Goal: Transaction & Acquisition: Book appointment/travel/reservation

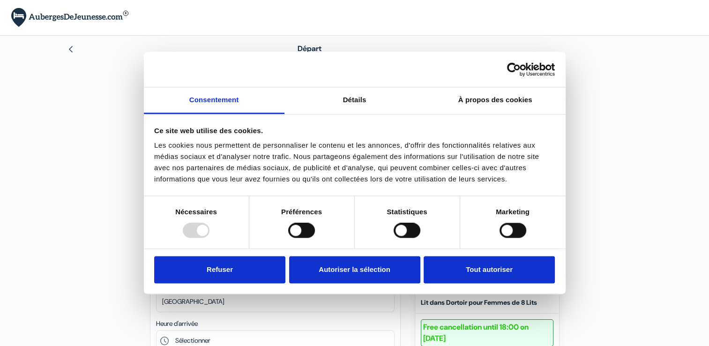
click at [84, 16] on img at bounding box center [69, 17] width 117 height 19
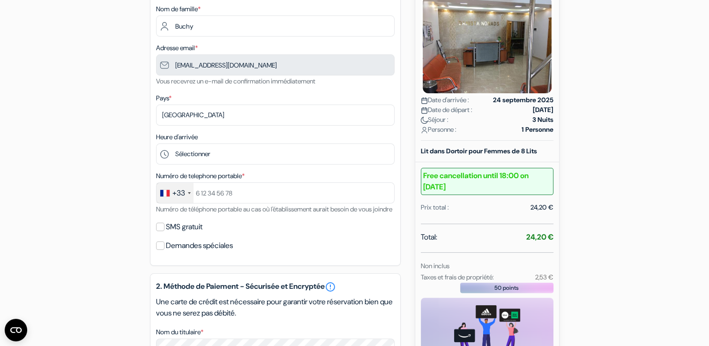
scroll to position [156, 0]
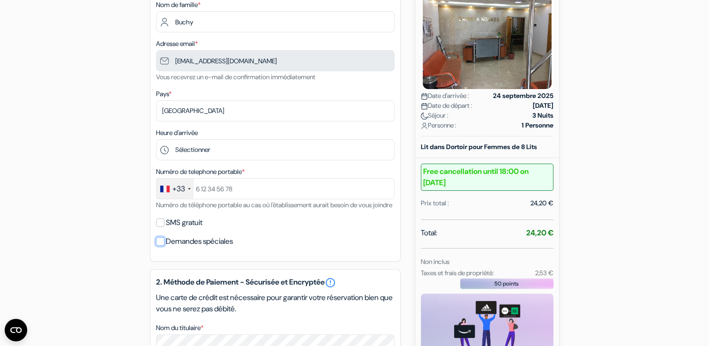
click at [163, 246] on input "Demandes spéciales" at bounding box center [160, 241] width 8 height 8
checkbox input "true"
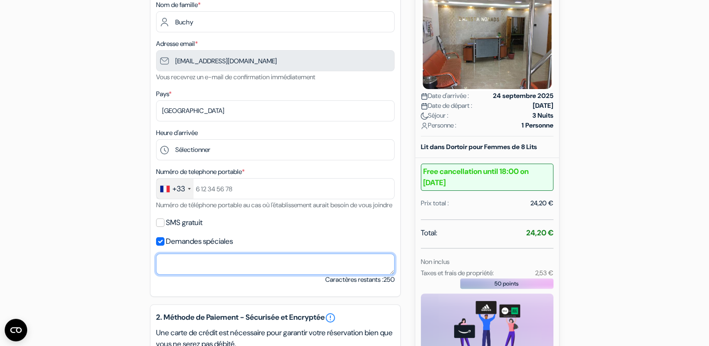
click at [186, 275] on textarea "Nom du titulaire *" at bounding box center [275, 264] width 239 height 21
paste textarea "https://www.aubergesdejeunesse.com/reservation?persons=1&amount=low&dorms=yes&p…"
type textarea "https://www.aubergesdejeunesse.com/reservation?persons=1&amount=low&dorms=yes&p…"
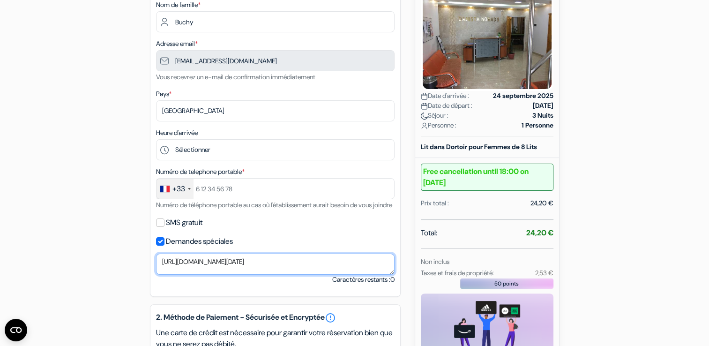
drag, startPoint x: 257, startPoint y: 278, endPoint x: 94, endPoint y: 239, distance: 167.3
click at [94, 239] on div "add_box Auberge Danista Nomads Tour 1-37 Orkhon， Khoroo 16, Ulaanbaatar, Mongol…" at bounding box center [354, 292] width 619 height 724
paste textarea "Hello, I land in Ulaanbaatar at 5 a.m. on Sept 25. I listed 12 noon as arrival,…"
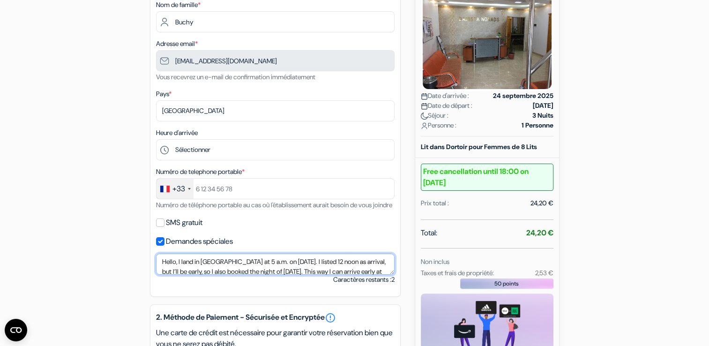
type textarea "Hello, I land in Ulaanbaatar at 5 a.m. on Sept 25. I listed 12 noon as arrival,…"
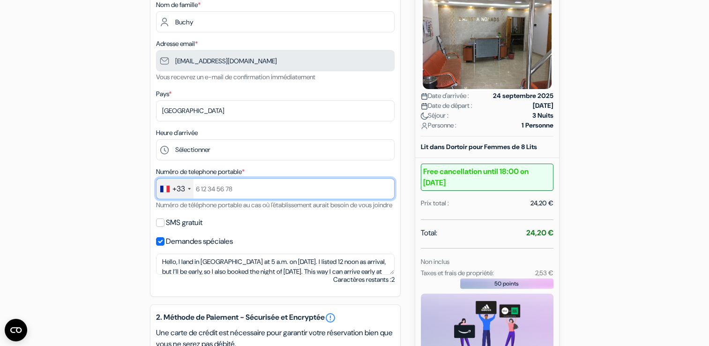
click at [219, 187] on input "text" at bounding box center [275, 188] width 239 height 21
type input "6 21 22 53 38"
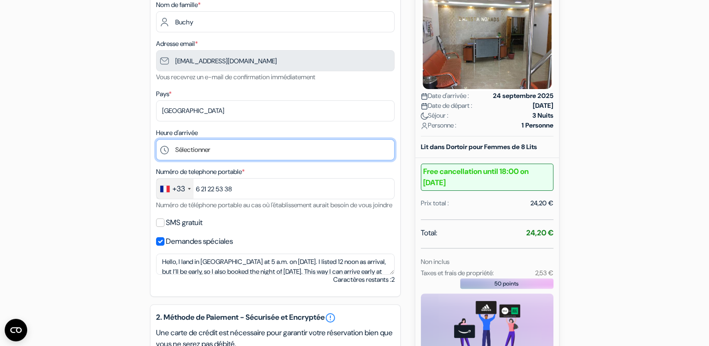
click at [211, 145] on select "Sélectionner 12:00 13:00" at bounding box center [275, 149] width 239 height 21
select select "12"
click at [156, 139] on select "Sélectionner 12:00 13:00" at bounding box center [275, 149] width 239 height 21
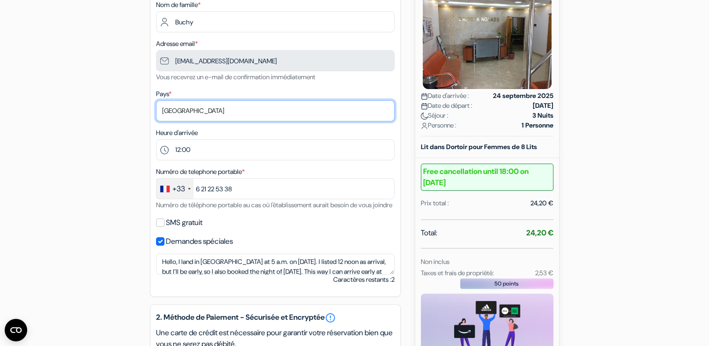
click at [192, 105] on select "Selectionner le pays Abkhazie Afghanistan Afrique du Sud Albanie Algérie Allema…" at bounding box center [275, 110] width 239 height 21
click at [156, 100] on select "Selectionner le pays Abkhazie Afghanistan Afrique du Sud Albanie Algérie Allema…" at bounding box center [275, 110] width 239 height 21
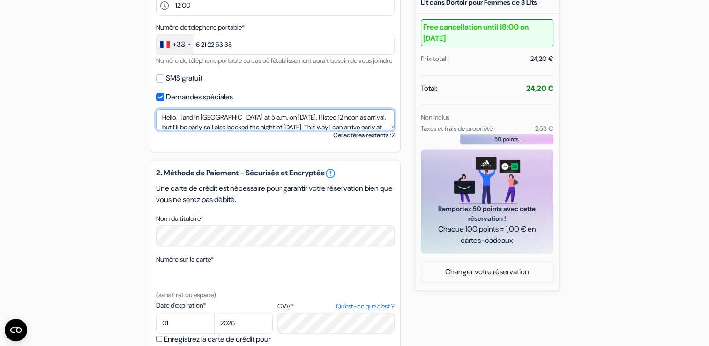
drag, startPoint x: 247, startPoint y: 139, endPoint x: 120, endPoint y: 123, distance: 128.4
click at [120, 123] on div "add_box Auberge Danista Nomads Tour 1-37 Orkhon， Khoroo 16, Ulaanbaatar, Mongol…" at bounding box center [354, 147] width 619 height 724
click at [321, 130] on textarea "Hello, I land in Ulaanbaatar at 5 a.m. on Sept 25. I listed 12 noon as arrival,…" at bounding box center [275, 119] width 239 height 21
click at [203, 130] on textarea "Hello, I land in Ulaanbaatar at 5 a.m. on Sept 25. I listed 12 noon as arrival,…" at bounding box center [275, 119] width 239 height 21
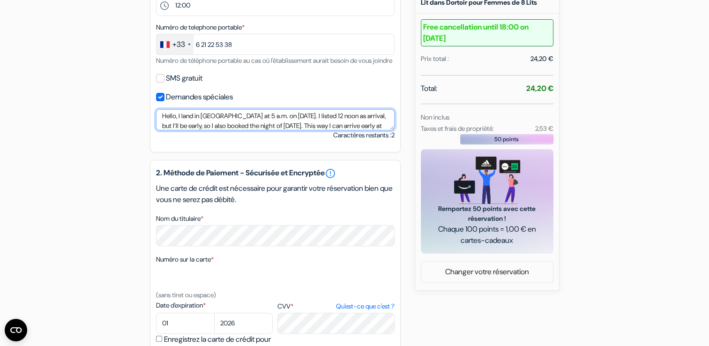
scroll to position [24, 0]
drag, startPoint x: 204, startPoint y: 138, endPoint x: 190, endPoint y: 136, distance: 14.1
click at [190, 130] on textarea "Hello, I land in Ulaanbaatar at 5 a.m. on Sept 25. I listed 12 noon as arrival,…" at bounding box center [275, 119] width 239 height 21
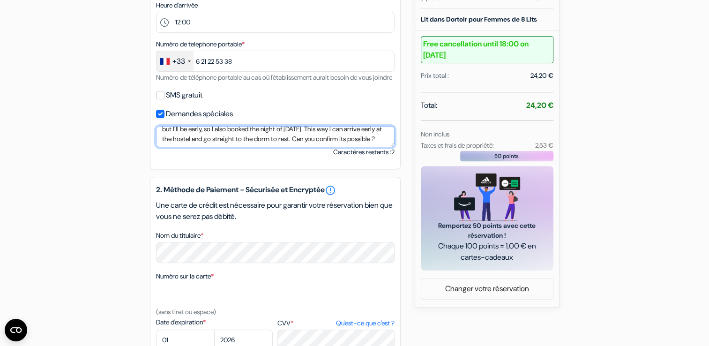
scroll to position [0, 0]
drag, startPoint x: 234, startPoint y: 151, endPoint x: 114, endPoint y: 128, distance: 122.1
click at [114, 128] on div "add_box Auberge Danista Nomads Tour 1-37 Orkhon， Khoroo 16, Ulaanbaatar, Mongol…" at bounding box center [354, 164] width 619 height 724
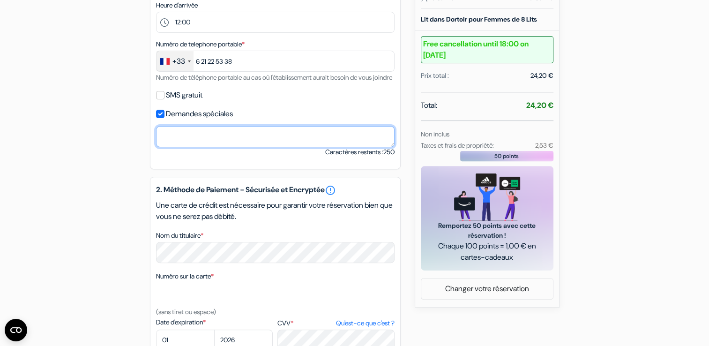
paste textarea "Hello, I land in Ulaanbaatar at 5 a.m. on Sept 25. I put 12 noon as arrival on …"
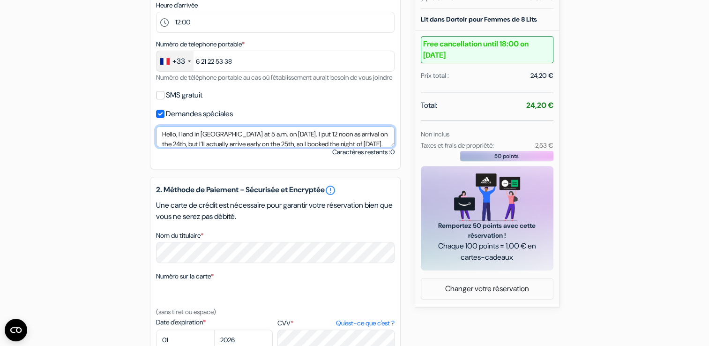
drag, startPoint x: 245, startPoint y: 153, endPoint x: 127, endPoint y: 122, distance: 121.5
click at [127, 122] on div "add_box Auberge Danista Nomads Tour 1-37 Orkhon， Khoroo 16, Ulaanbaatar, Mongol…" at bounding box center [354, 164] width 619 height 724
type textarea "Hello, I land in Ulaanbaatar at 5 a.m. on Sept 25. I put 12 noon as arrival on …"
drag, startPoint x: 367, startPoint y: 151, endPoint x: 97, endPoint y: 126, distance: 270.2
click at [97, 126] on div "add_box Auberge Danista Nomads Tour 1-37 Orkhon， Khoroo 16, Ulaanbaatar, Mongol…" at bounding box center [354, 164] width 619 height 724
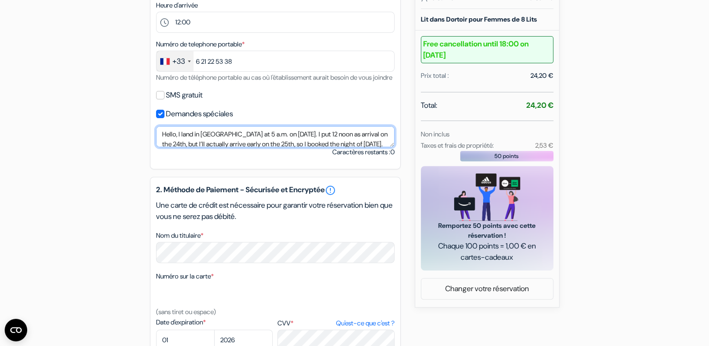
scroll to position [24, 0]
drag, startPoint x: 163, startPoint y: 145, endPoint x: 274, endPoint y: 185, distance: 117.4
click at [274, 185] on div "1. Vos détails error_outline Prénom * Colline Nom de famille * Buchy Adresse em…" at bounding box center [275, 168] width 251 height 716
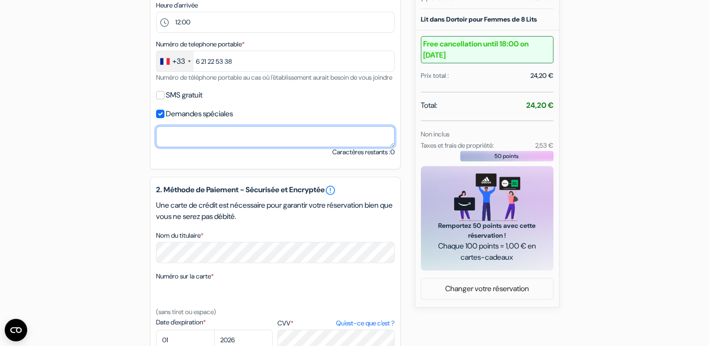
scroll to position [0, 0]
paste textarea "Hello, I land in Ulaanbaatar at 5 a.m. on Sept 25. I had indicated 12 noon as a…"
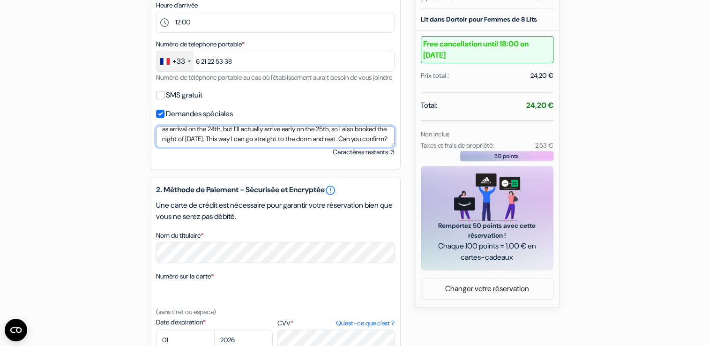
scroll to position [24, 0]
type textarea "Hello, I land in Ulaanbaatar at 5 a.m. on Sept 25. I had indicated 12 noon as a…"
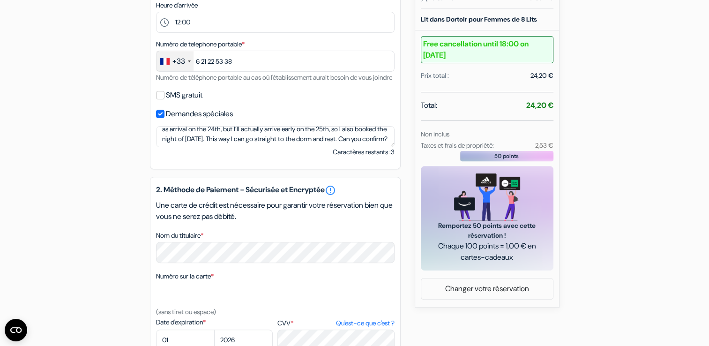
click at [129, 153] on div "add_box Auberge Danista Nomads Tour 1-37 Orkhon， Khoroo 16, Ulaanbaatar, Mongol…" at bounding box center [354, 164] width 619 height 724
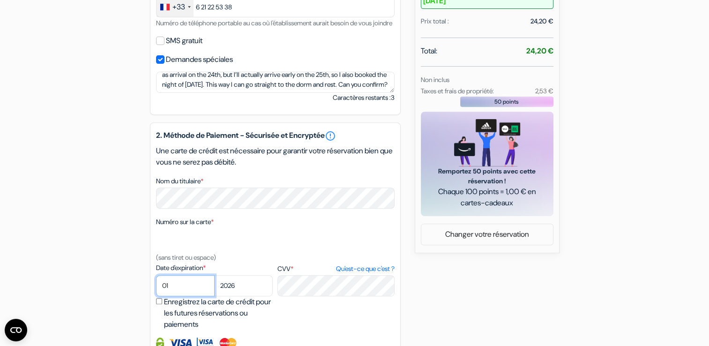
click at [201, 296] on select "01 02 03 04 05 06 07 08 09 10 11 12" at bounding box center [185, 285] width 59 height 21
select select "09"
click at [156, 287] on select "01 02 03 04 05 06 07 08 09 10 11 12" at bounding box center [185, 285] width 59 height 21
click at [226, 296] on select "2025 2026 2027 2028 2029 2030 2031 2032 2033 2034 2035 2036 2037 2038 2039 2040…" at bounding box center [243, 285] width 59 height 21
select select "2028"
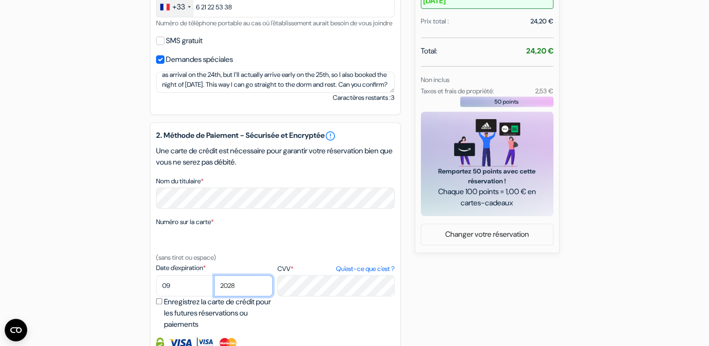
click at [214, 287] on select "2025 2026 2027 2028 2029 2030 2031 2032 2033 2034 2035 2036 2037 2038 2039 2040…" at bounding box center [243, 285] width 59 height 21
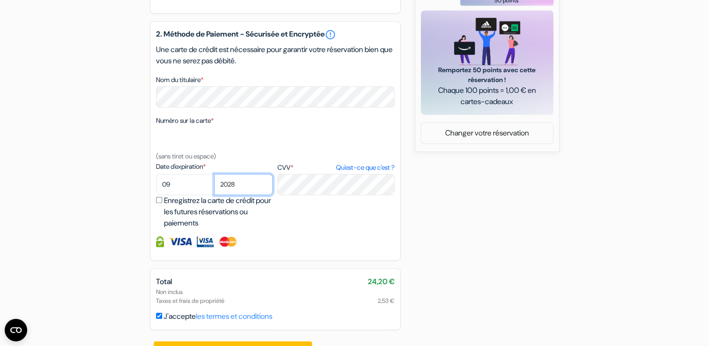
scroll to position [475, 0]
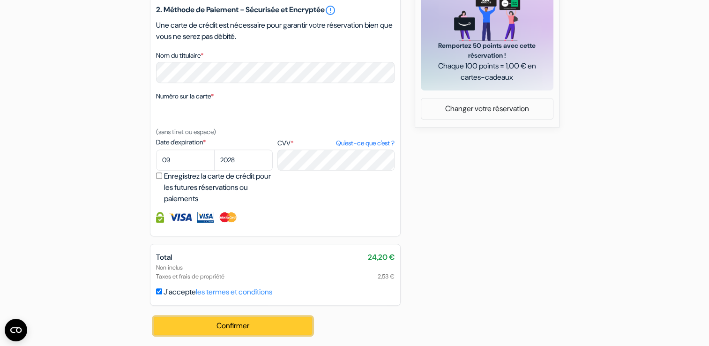
click at [259, 326] on button "Confirmer Loading..." at bounding box center [233, 326] width 159 height 18
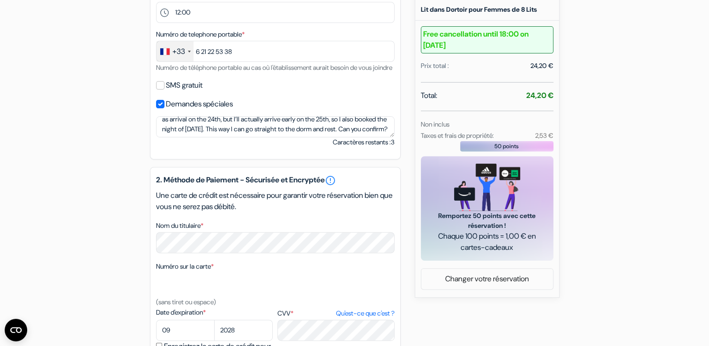
scroll to position [294, 0]
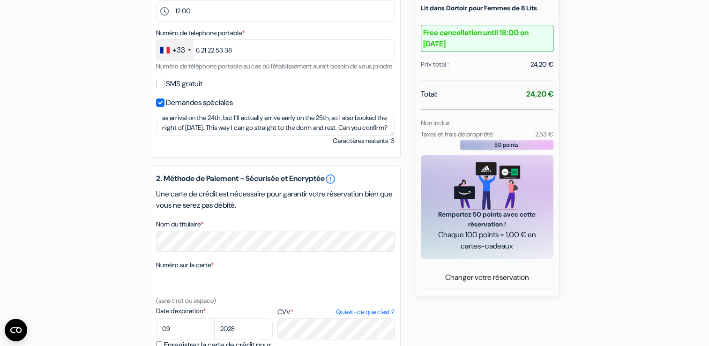
click at [491, 25] on b "Free cancellation until 18:00 on [DATE]" at bounding box center [487, 38] width 133 height 27
drag, startPoint x: 491, startPoint y: 25, endPoint x: 444, endPoint y: 26, distance: 46.9
click at [444, 26] on b "Free cancellation until 18:00 on [DATE]" at bounding box center [487, 38] width 133 height 27
drag, startPoint x: 444, startPoint y: 26, endPoint x: 612, endPoint y: 104, distance: 185.0
click at [612, 104] on div "add_box Auberge Danista Nomads Tour 1-37 Orkhon， Khoroo 16, Ulaanbaatar, Mongol…" at bounding box center [354, 153] width 619 height 724
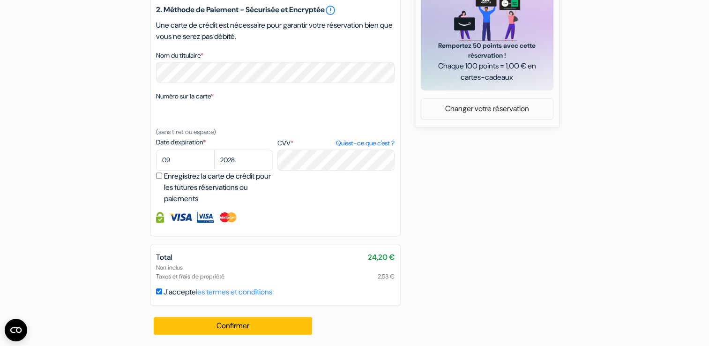
scroll to position [475, 0]
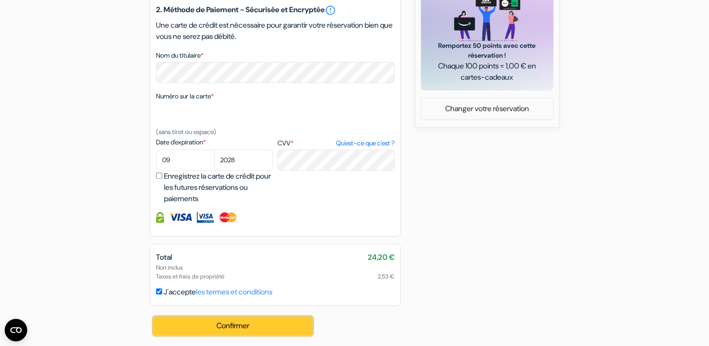
click at [225, 322] on button "Confirmer Loading..." at bounding box center [233, 326] width 159 height 18
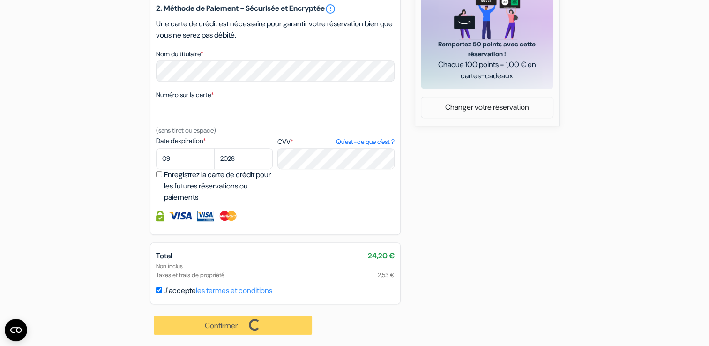
click at [225, 322] on div "Confirmer Loading... Traitement de la demande..." at bounding box center [233, 325] width 167 height 42
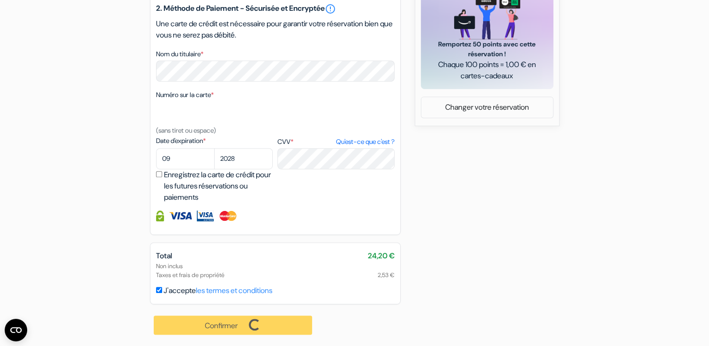
click at [225, 322] on div "Confirmer Loading... Traitement de la demande..." at bounding box center [233, 325] width 167 height 42
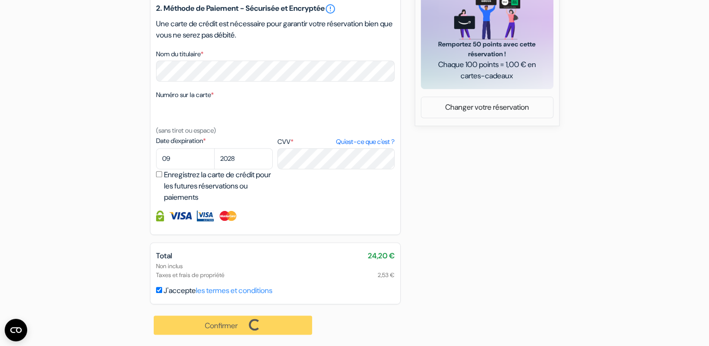
click at [225, 322] on div "Confirmer Loading... Traitement de la demande..." at bounding box center [233, 325] width 167 height 42
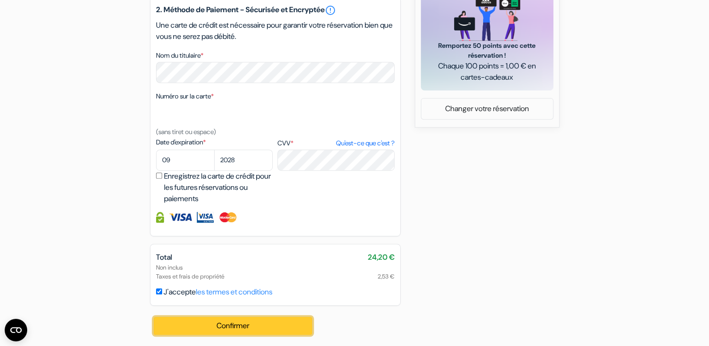
click at [225, 322] on button "Confirmer Loading..." at bounding box center [233, 326] width 159 height 18
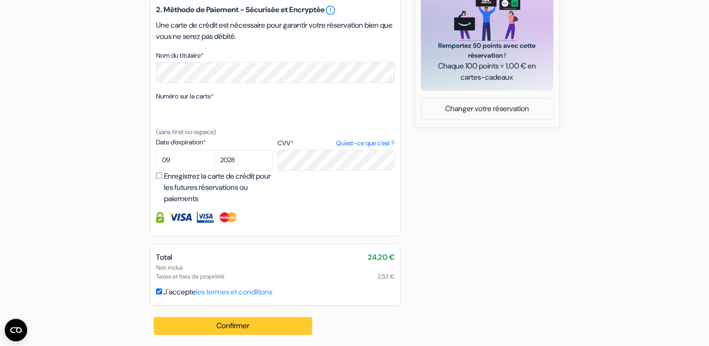
click at [225, 322] on div "Confirmer Loading... Traitement de la demande..." at bounding box center [233, 326] width 167 height 40
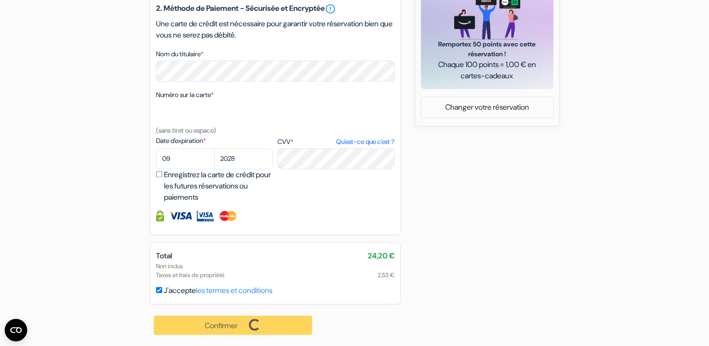
click at [225, 322] on div "Confirmer Loading... Traitement de la demande..." at bounding box center [233, 325] width 167 height 42
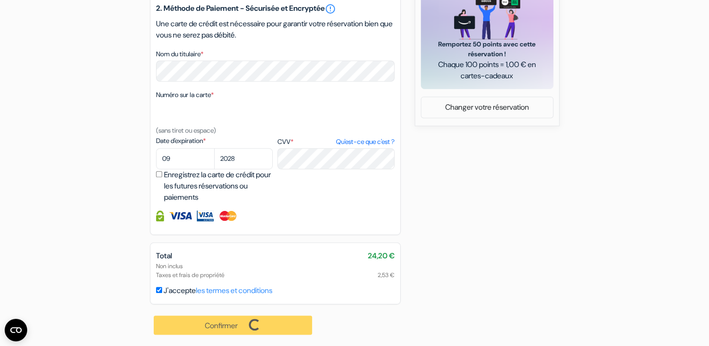
click at [225, 322] on div "Confirmer Loading... Traitement de la demande..." at bounding box center [233, 325] width 167 height 42
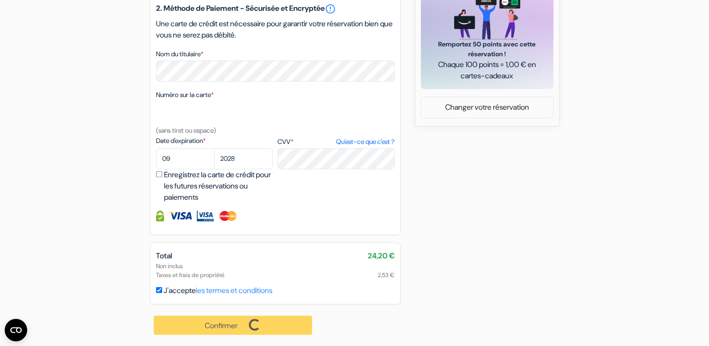
click at [225, 322] on div "Confirmer Loading... Traitement de la demande..." at bounding box center [233, 325] width 167 height 42
drag, startPoint x: 225, startPoint y: 322, endPoint x: 360, endPoint y: 259, distance: 148.7
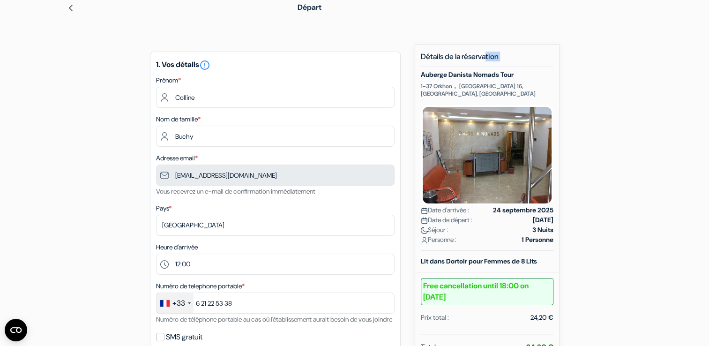
scroll to position [39, 0]
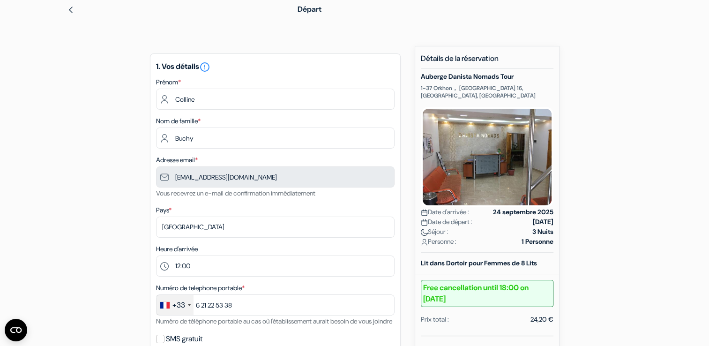
click at [71, 20] on div "Départ" at bounding box center [354, 9] width 619 height 26
click at [71, 17] on div "Départ" at bounding box center [354, 9] width 619 height 26
click at [71, 12] on img at bounding box center [70, 9] width 7 height 7
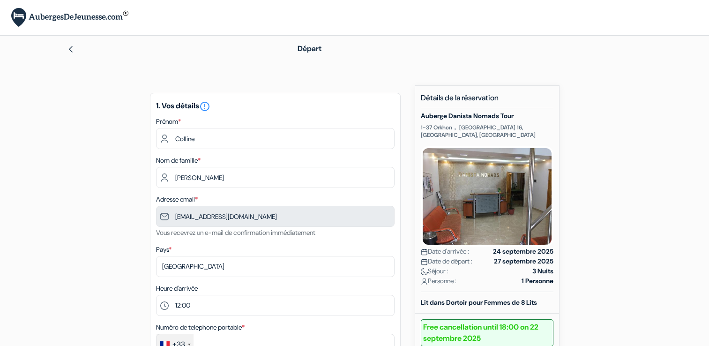
select select "12"
select select "09"
select select "2028"
click at [74, 48] on img at bounding box center [70, 48] width 7 height 7
